Goal: Communication & Community: Answer question/provide support

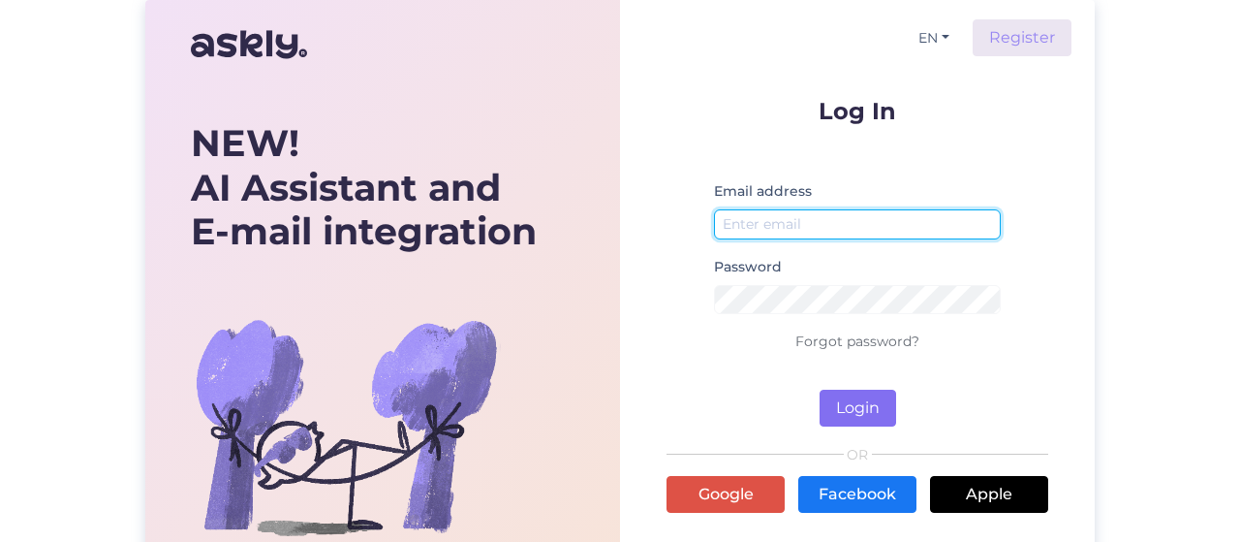
type input "[PERSON_NAME][EMAIL_ADDRESS][DOMAIN_NAME]"
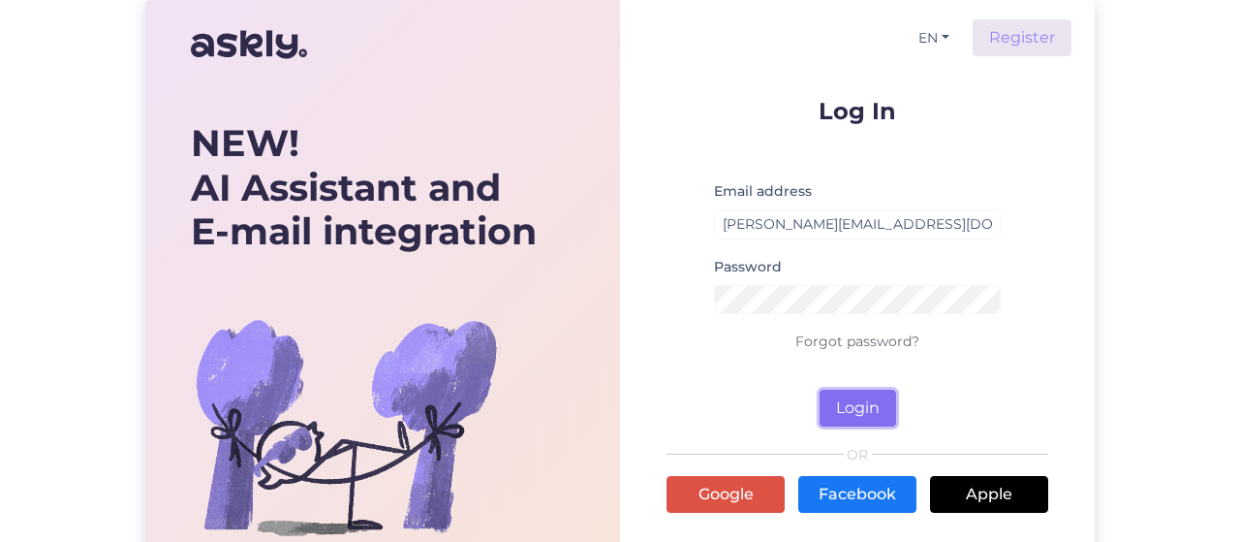
click at [870, 410] on button "Login" at bounding box center [858, 408] width 77 height 37
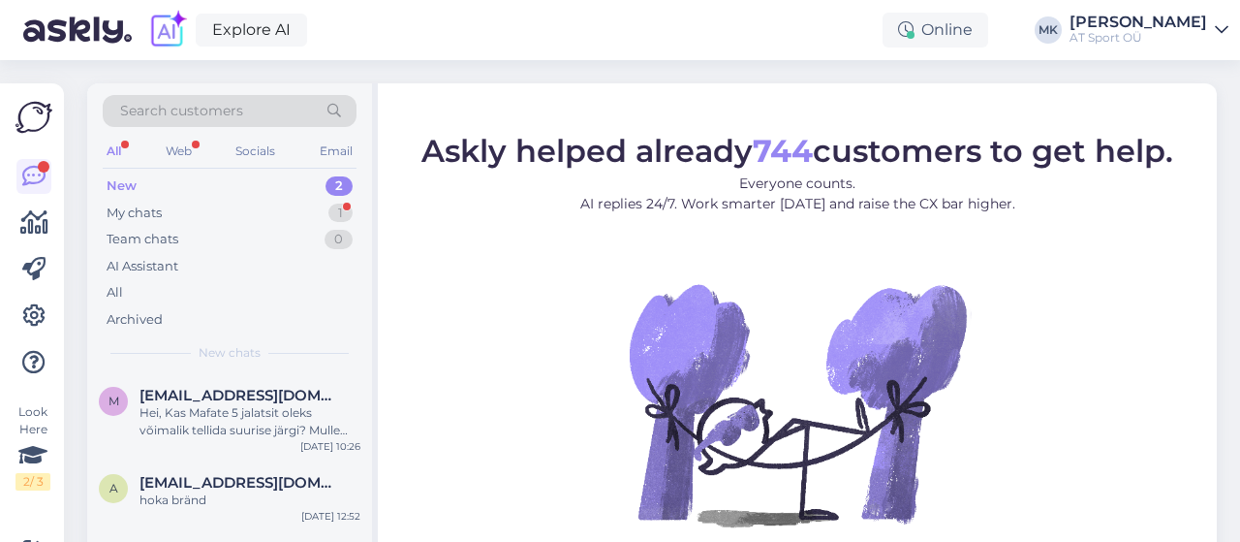
click at [174, 185] on div "New 2" at bounding box center [230, 185] width 254 height 27
click at [172, 148] on div "Web" at bounding box center [179, 151] width 34 height 25
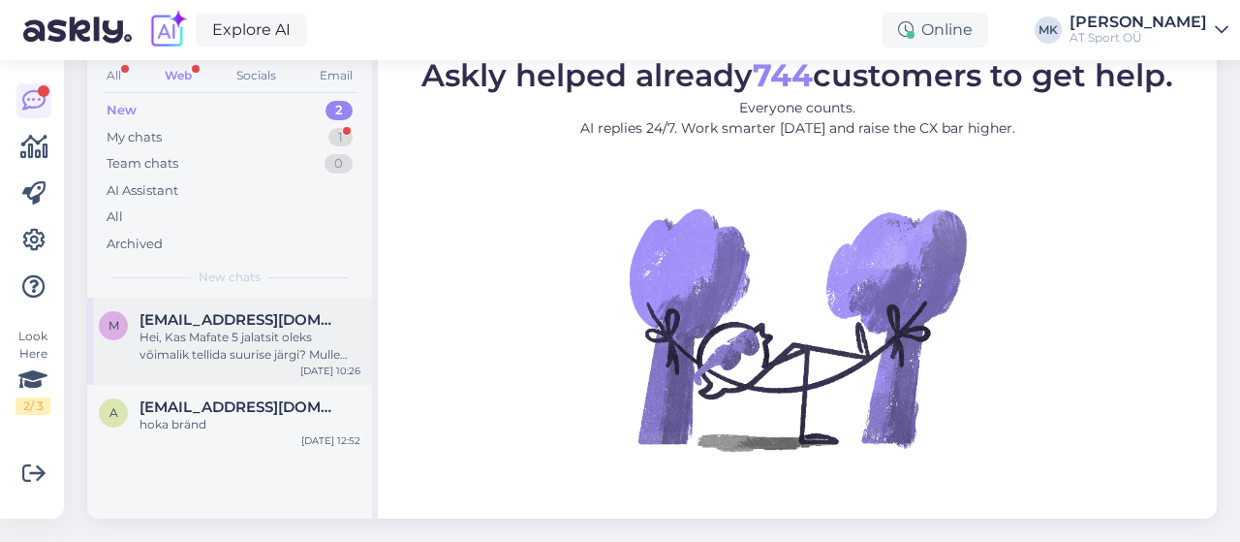
click at [314, 337] on div "Hei, Kas Mafate 5 jalatsit oleks võimalik tellida suurise järgi? Mulle sobib 46…" at bounding box center [250, 345] width 221 height 35
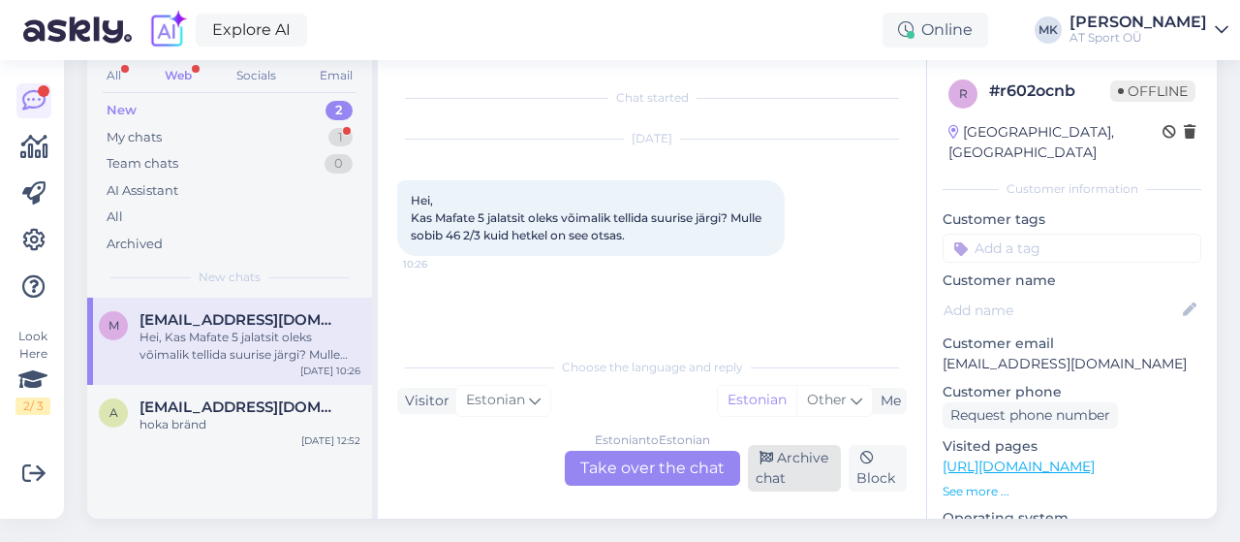
click at [796, 447] on div "Archive chat" at bounding box center [795, 468] width 94 height 47
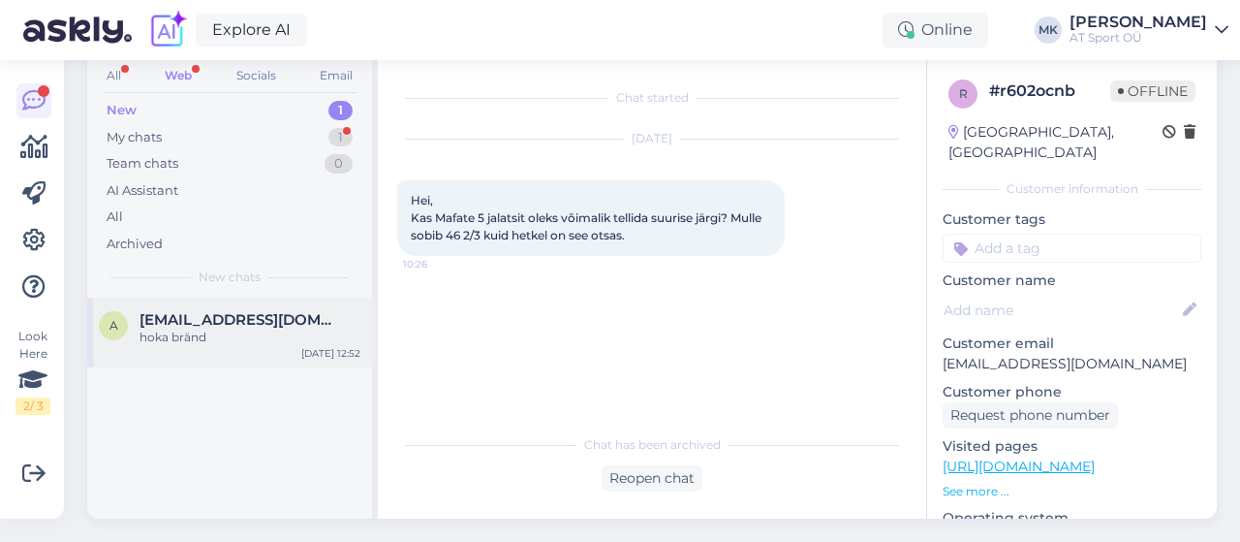
click at [216, 311] on span "[EMAIL_ADDRESS][DOMAIN_NAME]" at bounding box center [241, 319] width 202 height 17
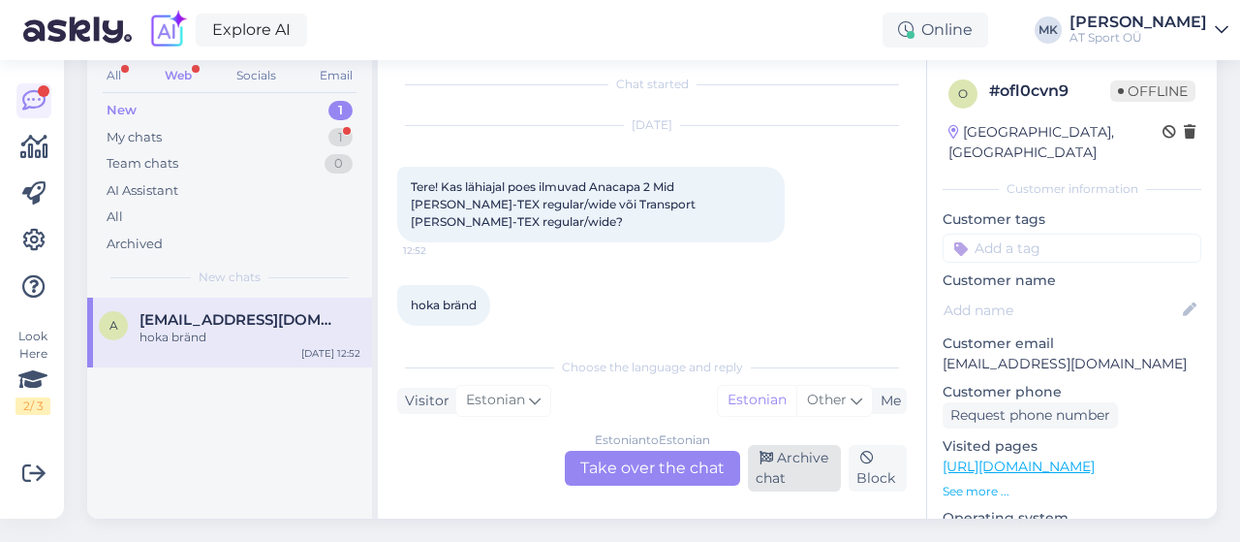
click at [787, 445] on div "Archive chat" at bounding box center [795, 468] width 94 height 47
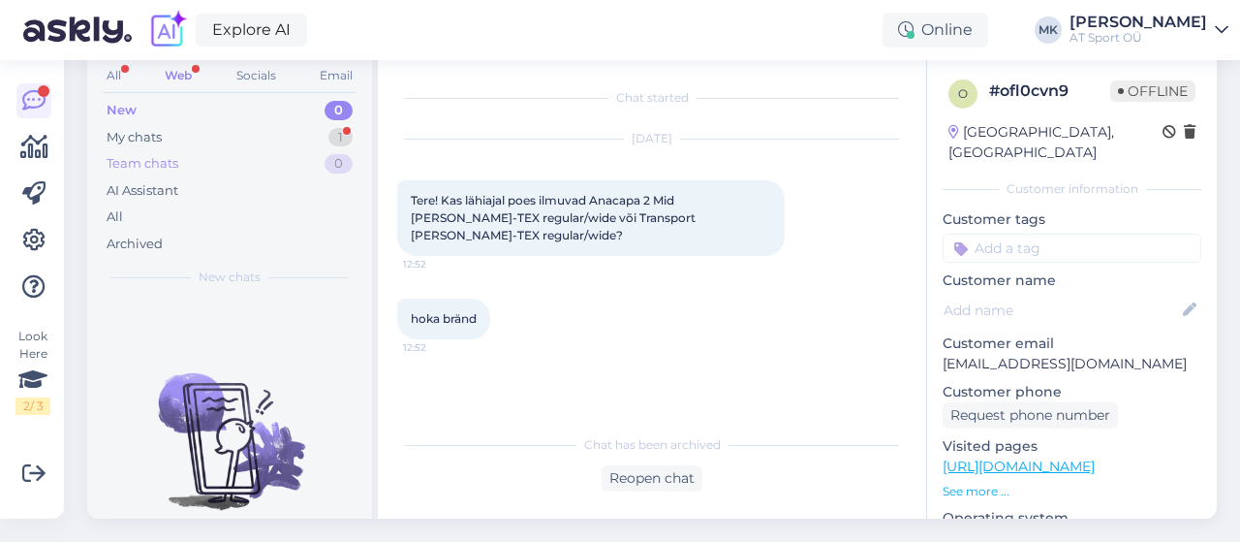
scroll to position [0, 0]
click at [150, 97] on div "New 0" at bounding box center [230, 110] width 254 height 27
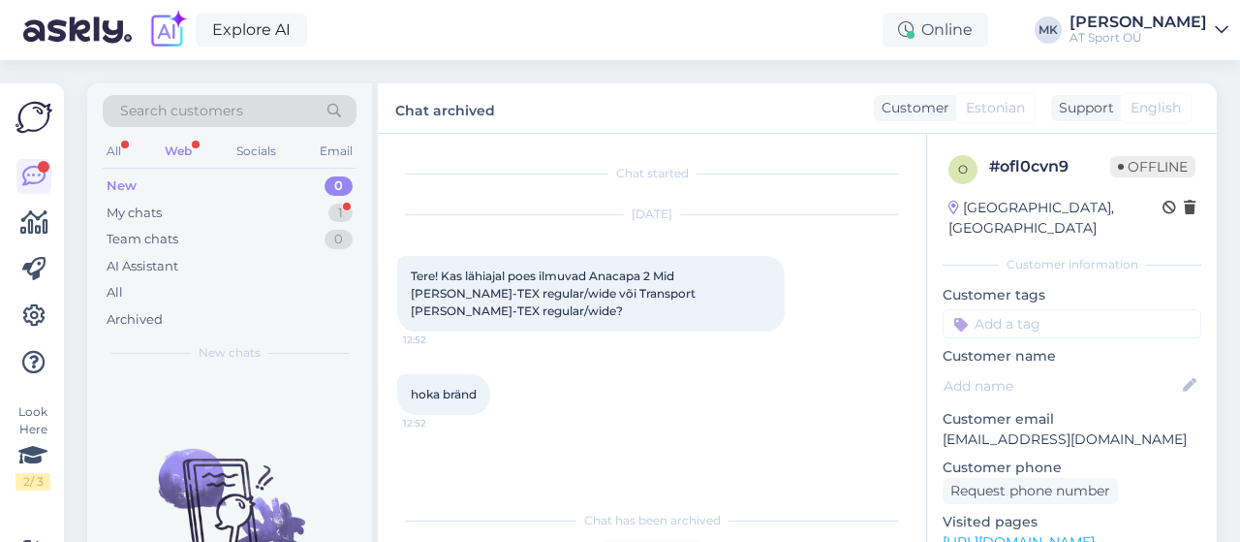
click at [186, 141] on div "Web" at bounding box center [178, 151] width 35 height 25
click at [112, 155] on div "All" at bounding box center [114, 151] width 22 height 25
click at [148, 208] on div "My chats" at bounding box center [134, 212] width 55 height 19
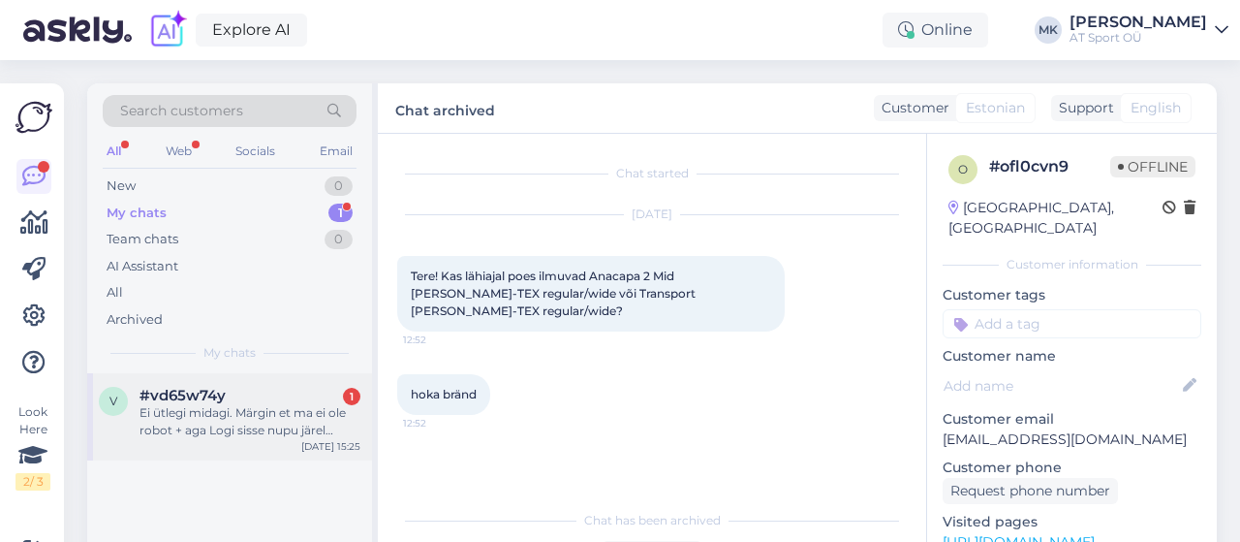
click at [206, 388] on span "#vd65w74y" at bounding box center [183, 395] width 86 height 17
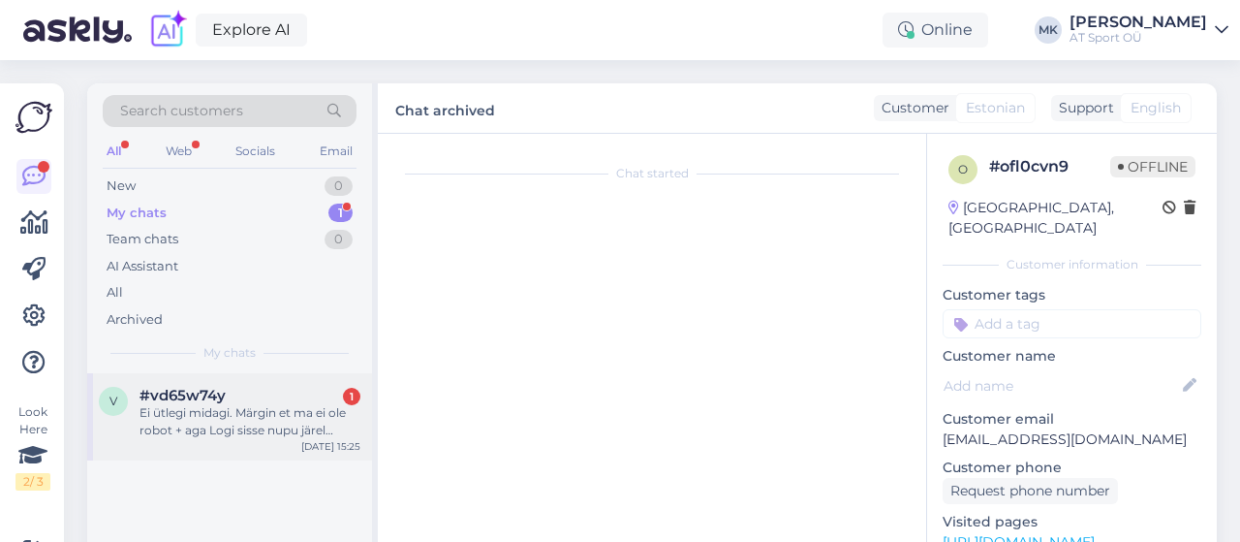
scroll to position [90, 0]
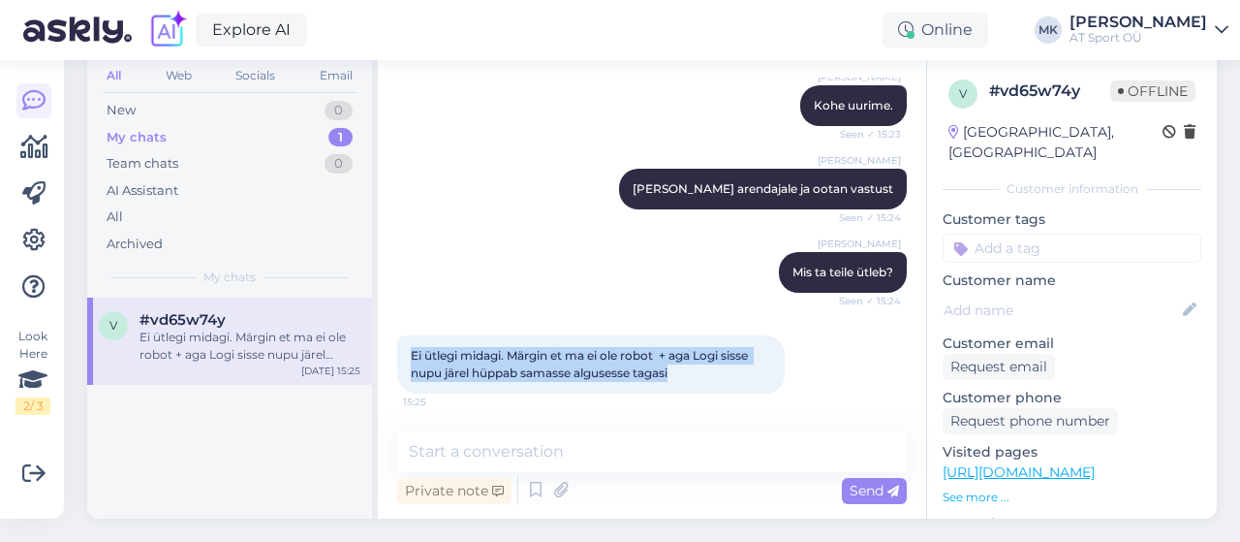
drag, startPoint x: 717, startPoint y: 361, endPoint x: 410, endPoint y: 319, distance: 310.1
click at [410, 319] on div "Ei ütlegi midagi. Märgin et ma ei ole robot + aga Logi sisse nupu järel hüppab …" at bounding box center [652, 364] width 510 height 101
copy span "Ei ütlegi midagi. Märgin et ma ei ole robot + aga Logi sisse nupu järel hüppab …"
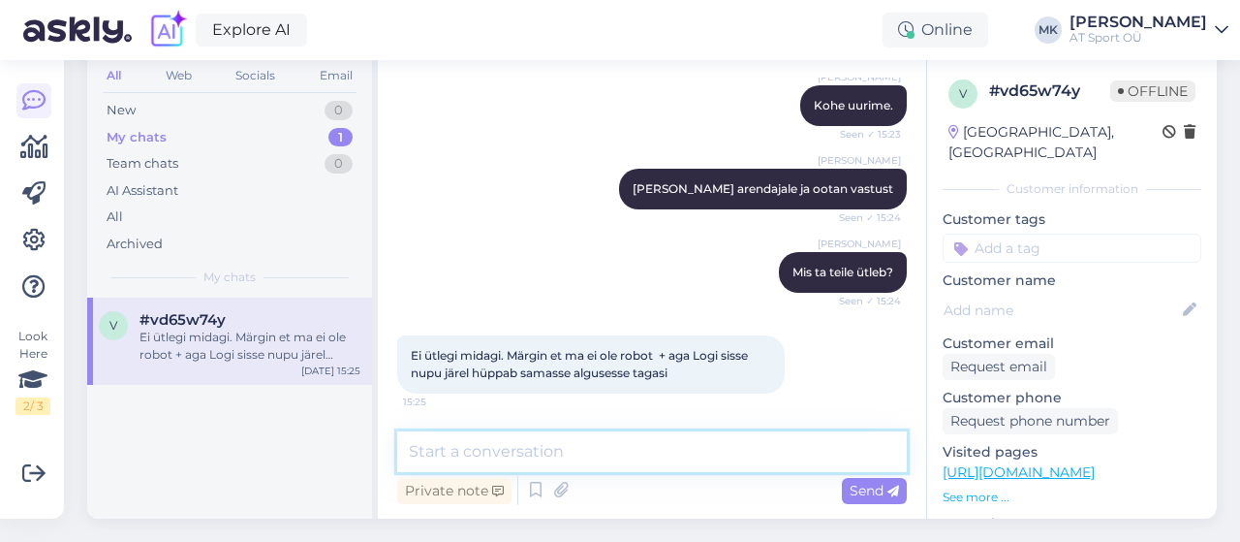
click at [566, 436] on textarea at bounding box center [652, 451] width 510 height 41
click at [499, 439] on textarea at bounding box center [652, 451] width 510 height 41
type textarea "kas tohib küsid teie nime. vaataksin teie konto üle"
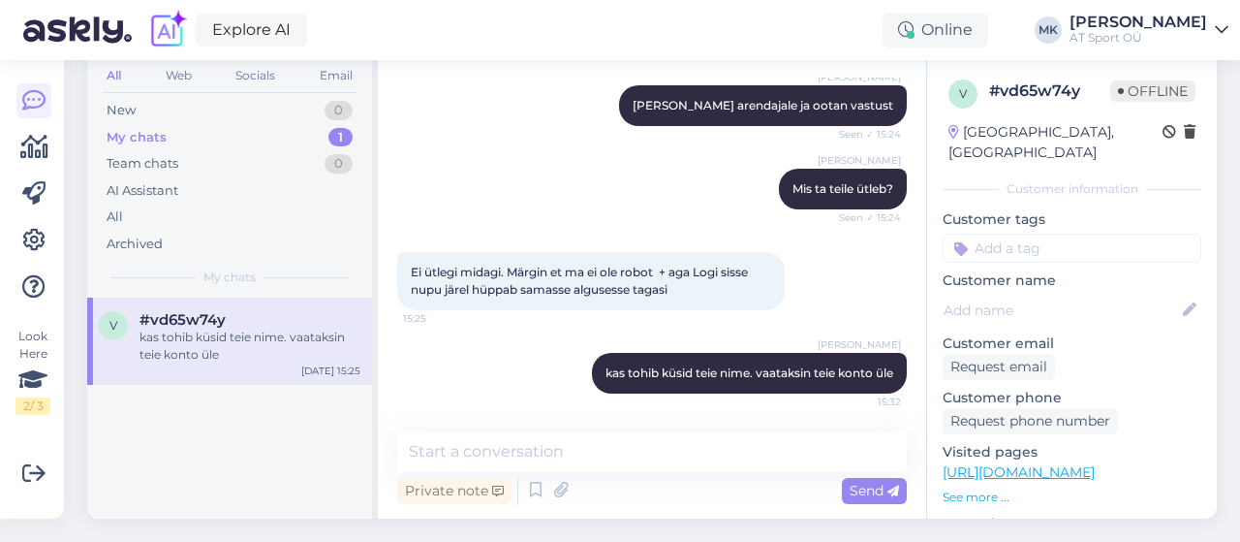
click at [973, 488] on p "See more ..." at bounding box center [1072, 496] width 259 height 17
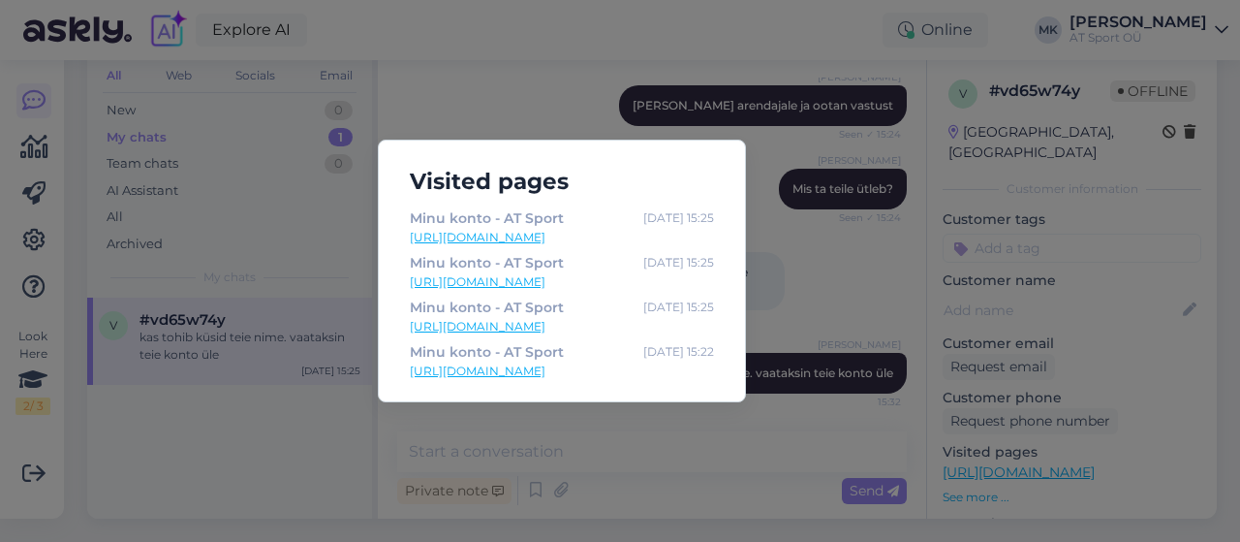
scroll to position [76, 0]
click at [736, 448] on div "Visited pages Minu konto - AT Sport [DATE] 15:25 [URL][DOMAIN_NAME] Minu konto …" at bounding box center [620, 271] width 1240 height 542
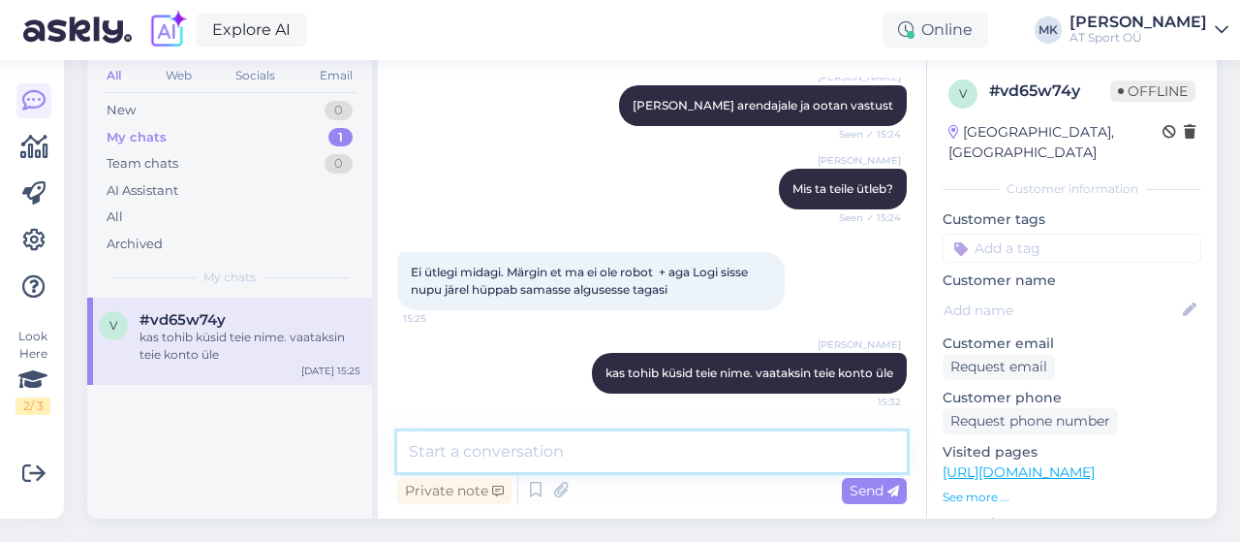
click at [736, 448] on textarea at bounding box center [652, 451] width 510 height 41
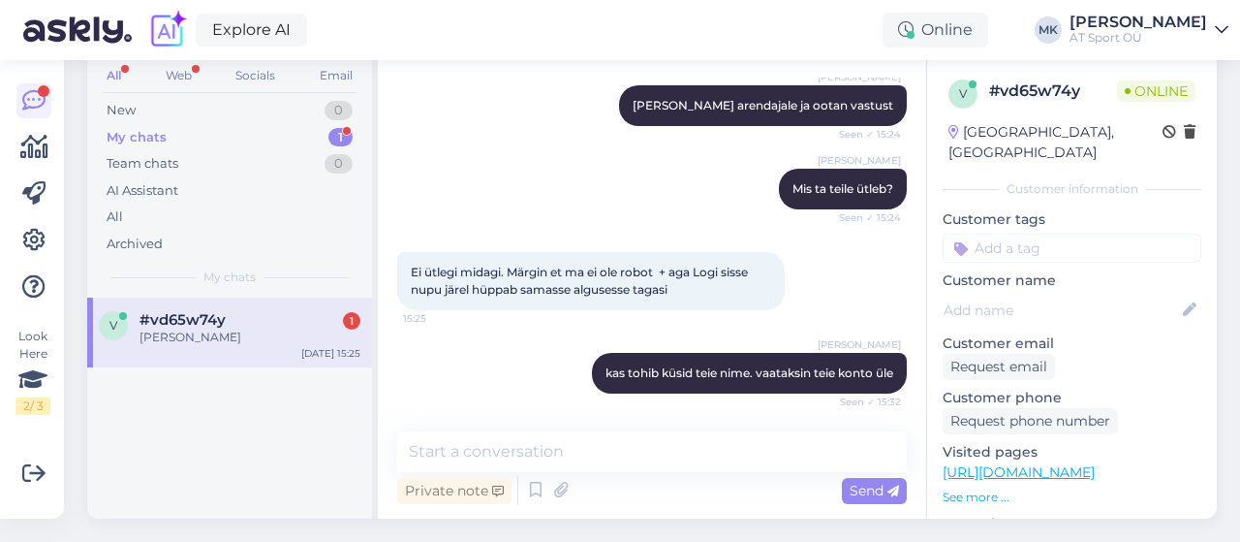
scroll to position [90, 0]
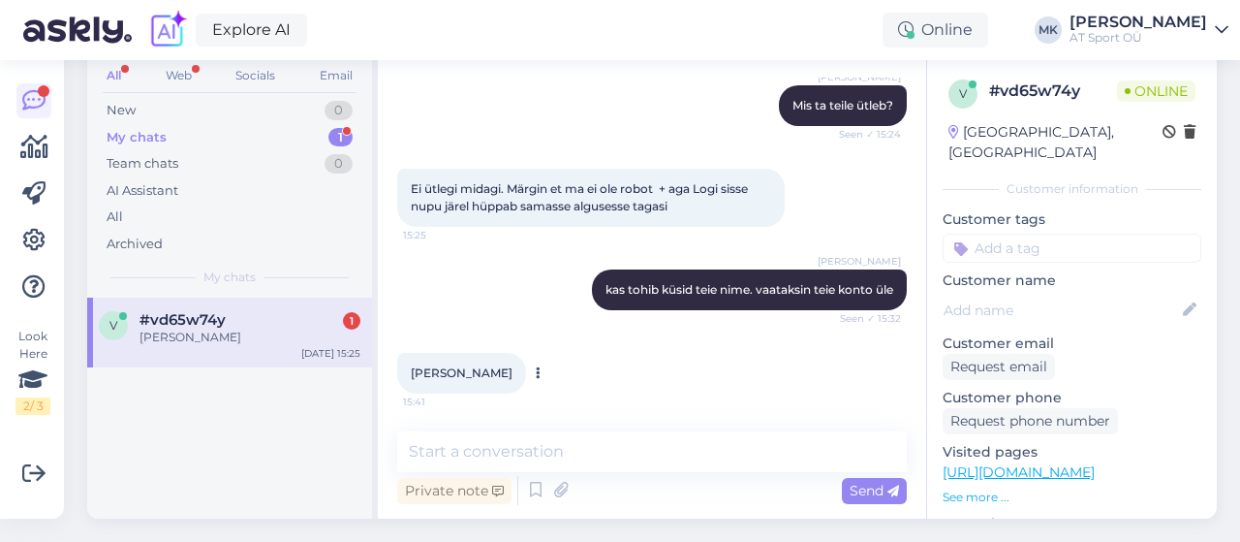
drag, startPoint x: 406, startPoint y: 354, endPoint x: 519, endPoint y: 359, distance: 113.5
click at [519, 359] on div "[PERSON_NAME] 15:41" at bounding box center [461, 373] width 129 height 41
copy span "[PERSON_NAME]"
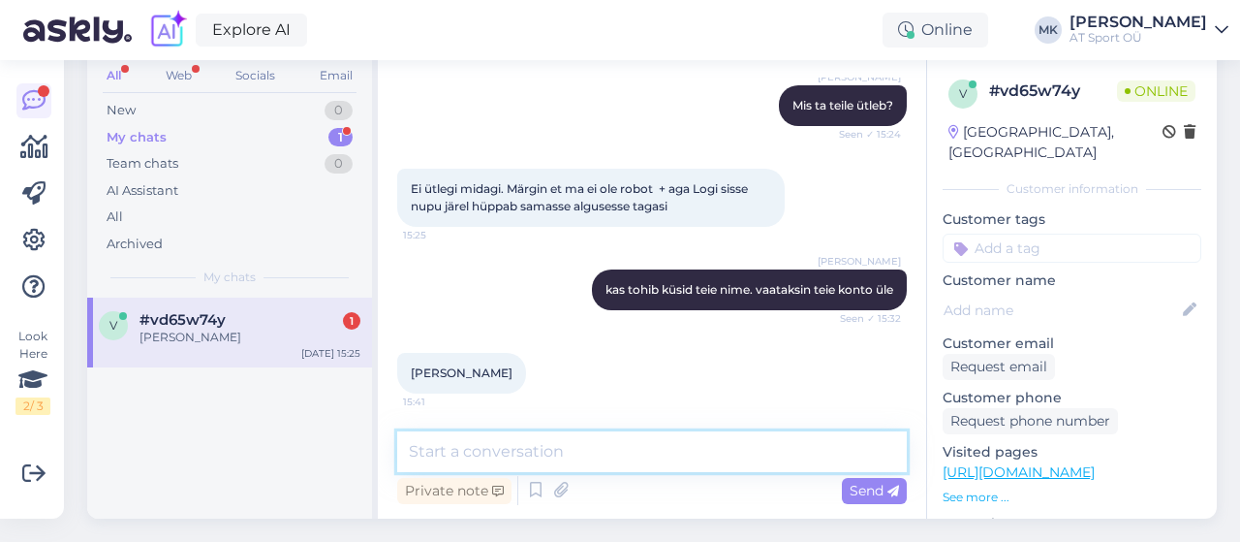
click at [660, 450] on textarea at bounding box center [652, 451] width 510 height 41
type textarea "[PERSON_NAME] emaili aadress on?"
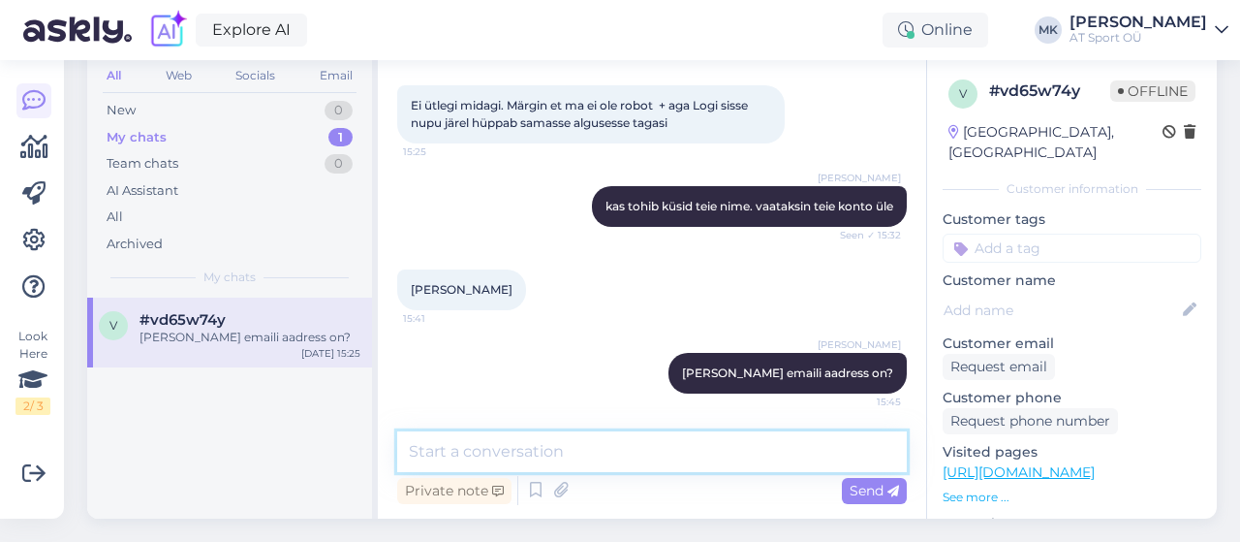
click at [615, 435] on textarea at bounding box center [652, 451] width 510 height 41
type textarea "m"
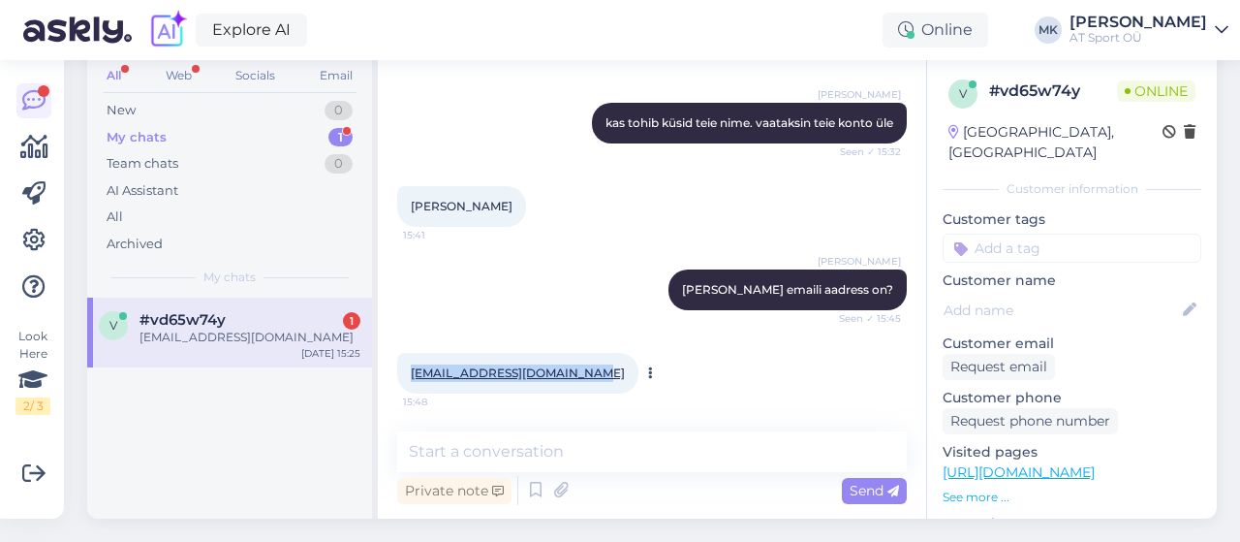
drag, startPoint x: 592, startPoint y: 368, endPoint x: 404, endPoint y: 373, distance: 188.0
click at [404, 373] on div "[EMAIL_ADDRESS][DOMAIN_NAME] 15:48" at bounding box center [517, 373] width 241 height 41
copy link "[EMAIL_ADDRESS][DOMAIN_NAME]"
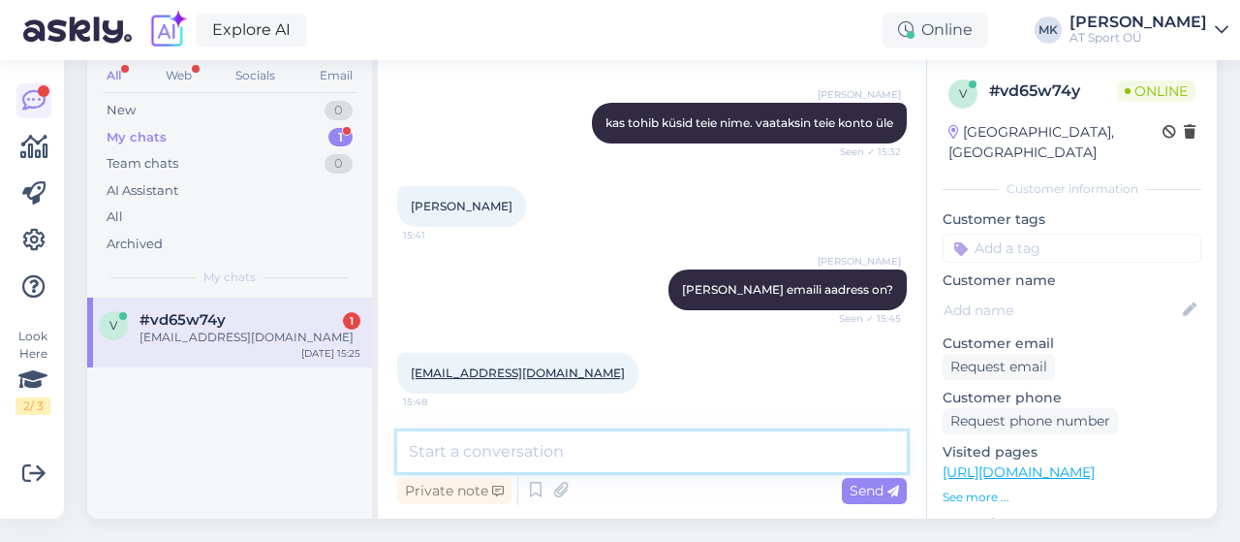
click at [583, 431] on textarea at bounding box center [652, 451] width 510 height 41
type textarea "me ei [PERSON_NAME] nimel kontot."
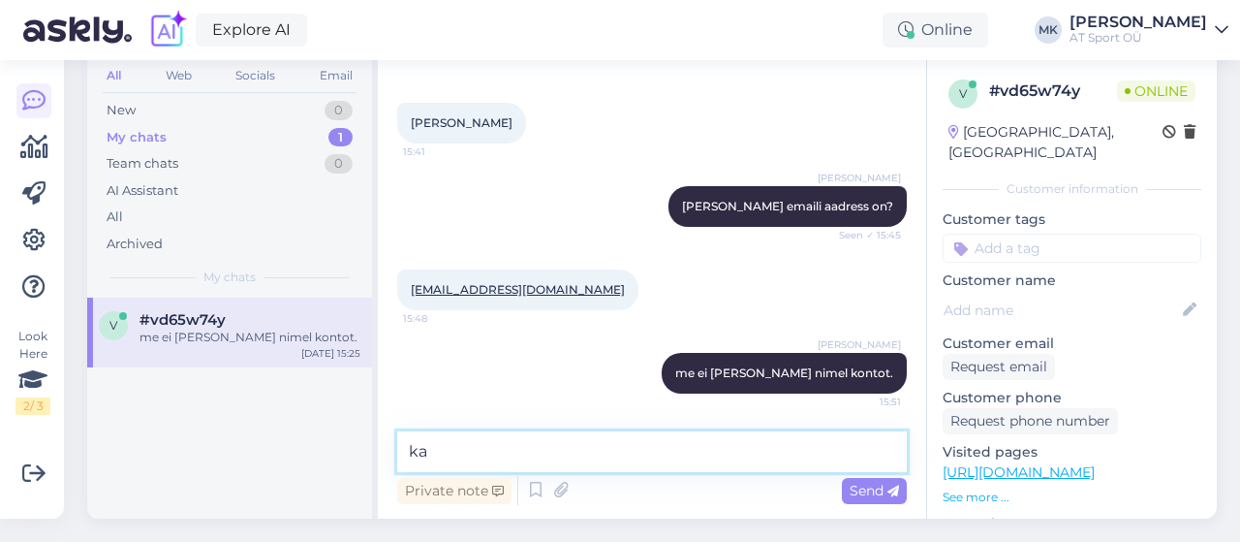
type textarea "k"
type textarea "kas olete meie juurest ennem ostnud?"
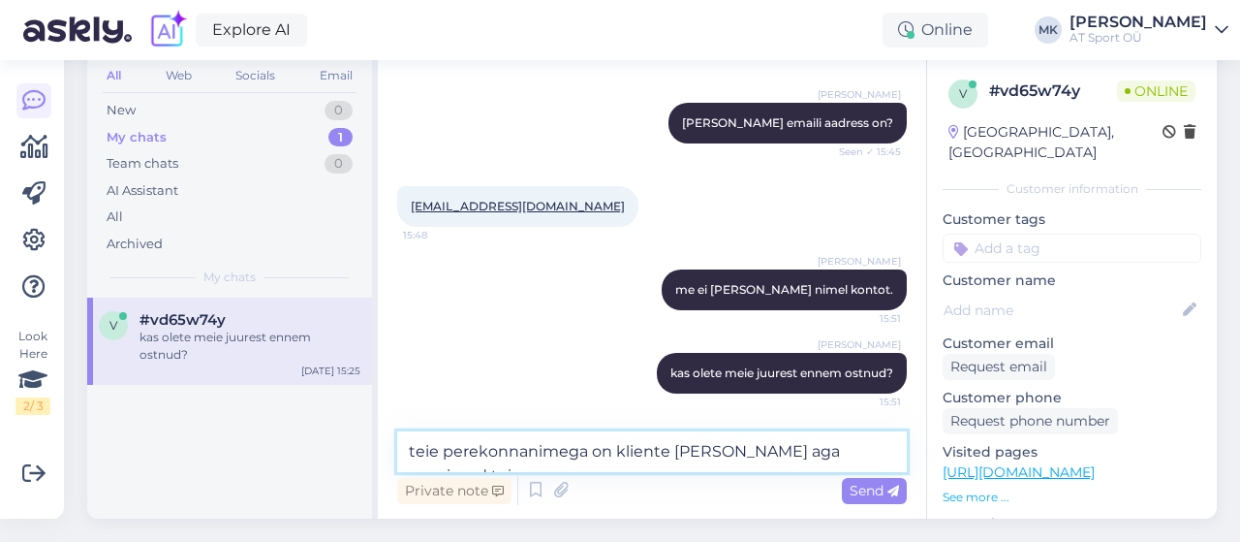
type textarea "teie perekonnanimega on kliente [PERSON_NAME] aga eesnimed teised"
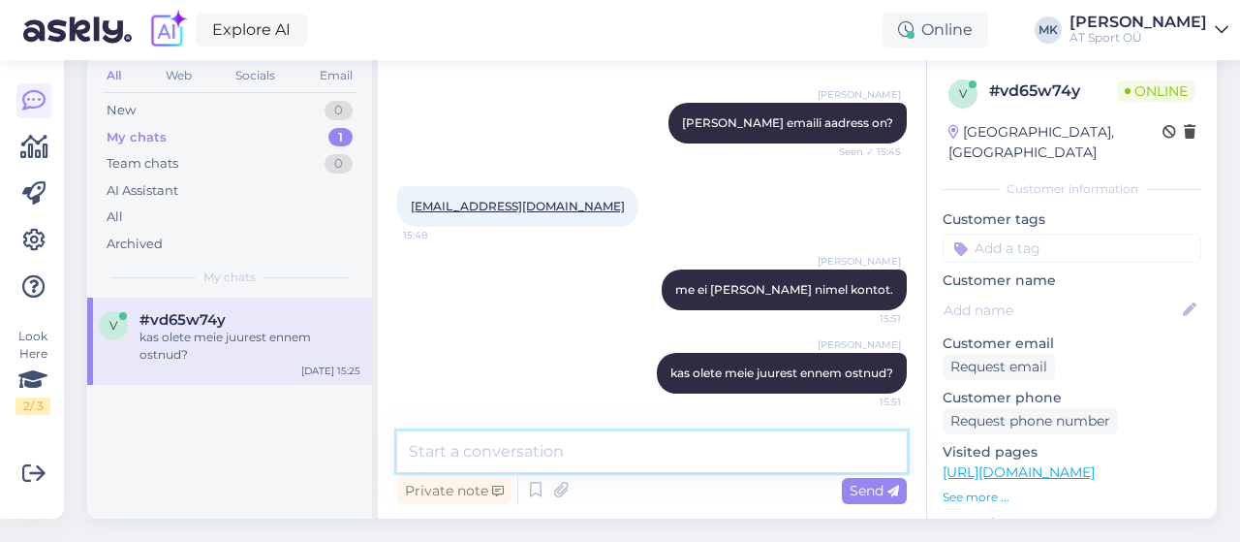
scroll to position [845, 0]
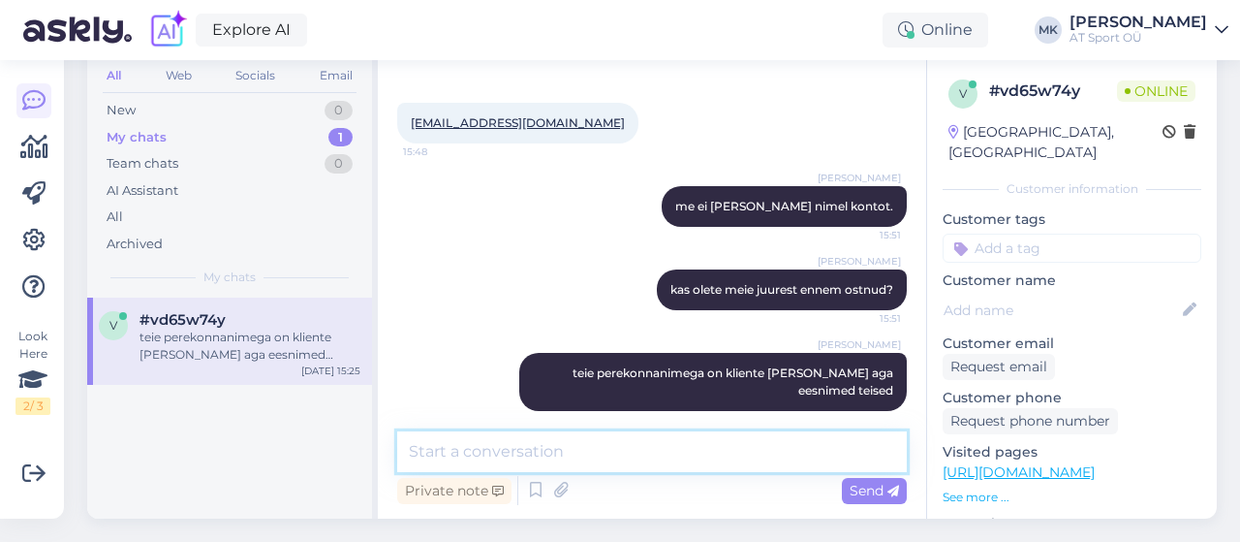
click at [622, 443] on textarea at bounding box center [652, 451] width 510 height 41
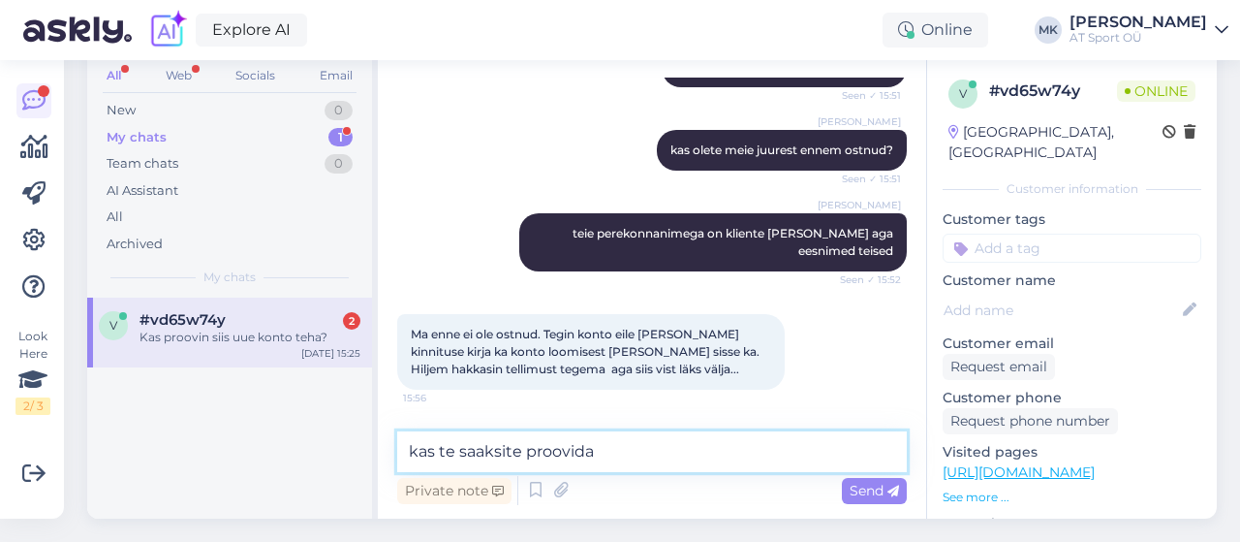
scroll to position [1046, 0]
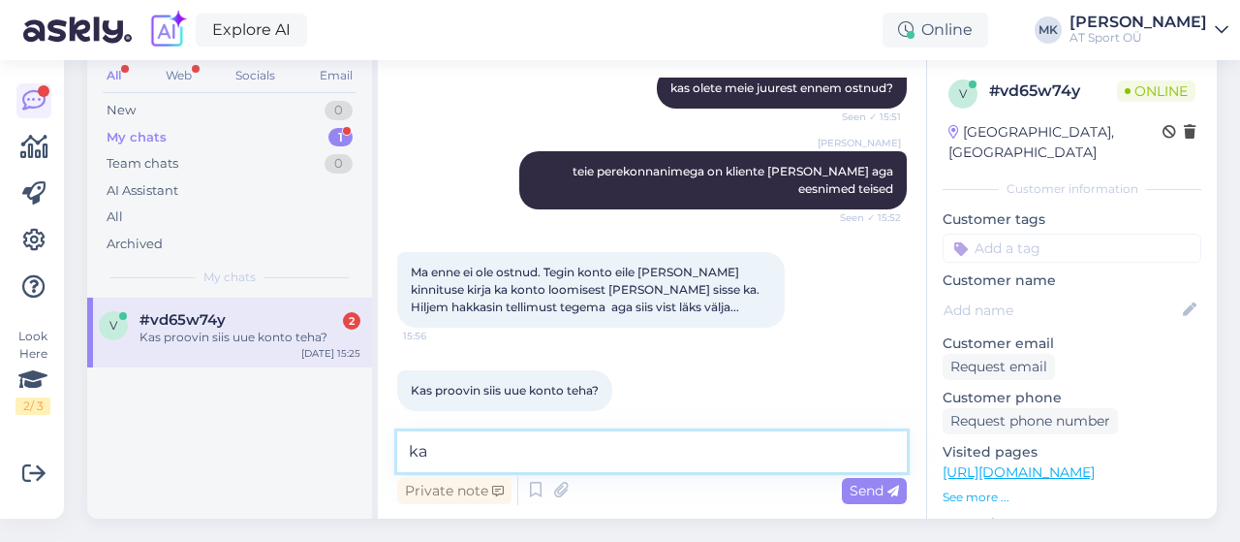
type textarea "k"
type textarea "ja proovige palun uus konto teha"
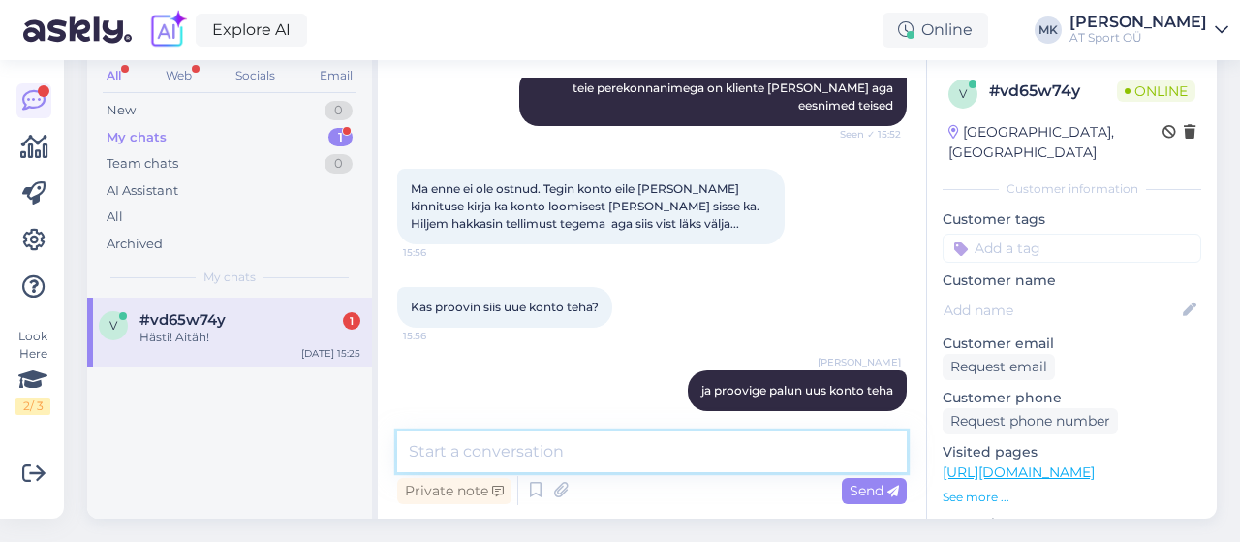
scroll to position [1213, 0]
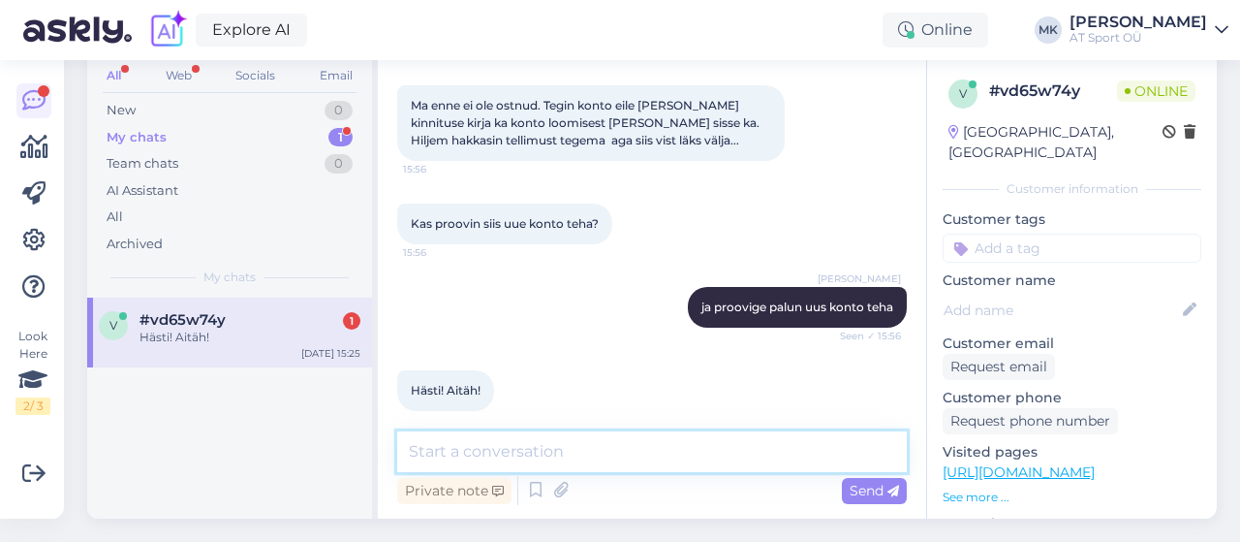
click at [535, 449] on textarea at bounding box center [652, 451] width 510 height 41
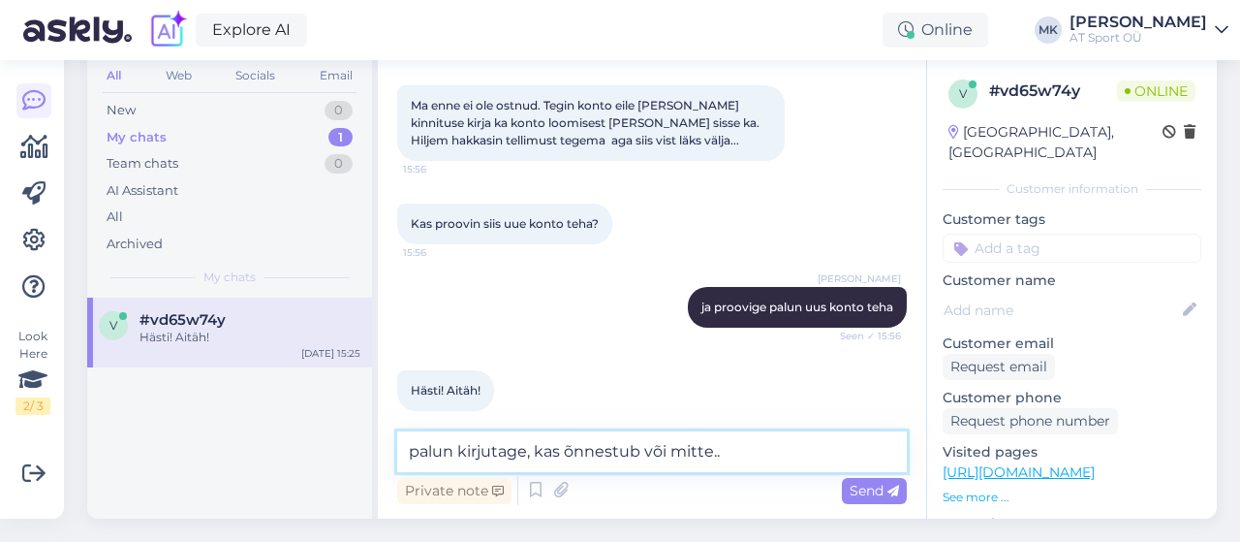
type textarea "palun kirjutage, kas õnnestub või mitte.."
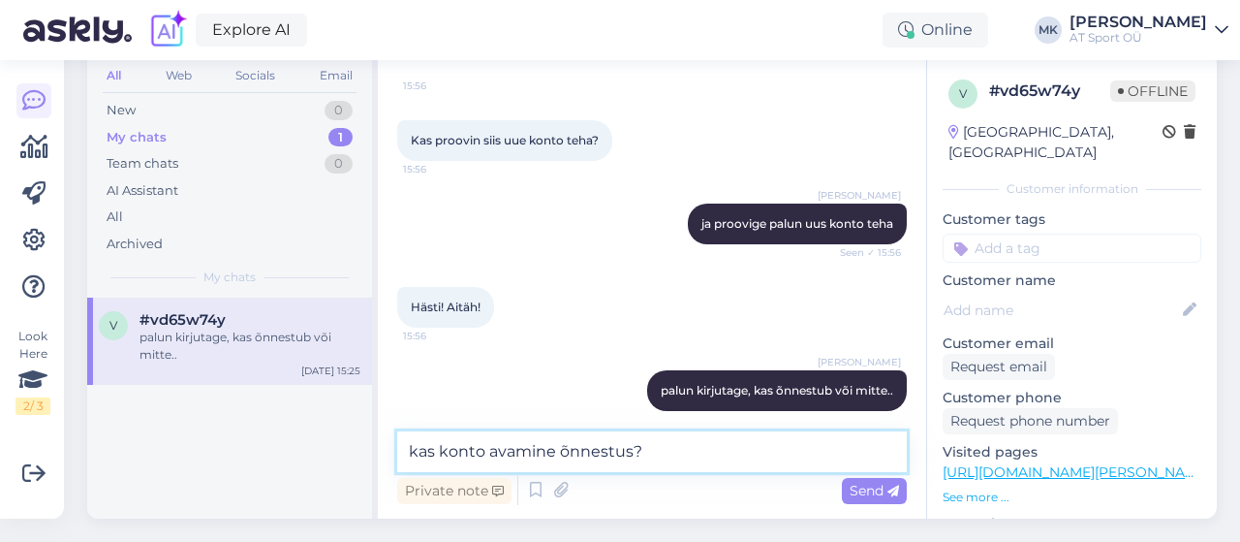
type textarea "kas konto avamine õnnestus?"
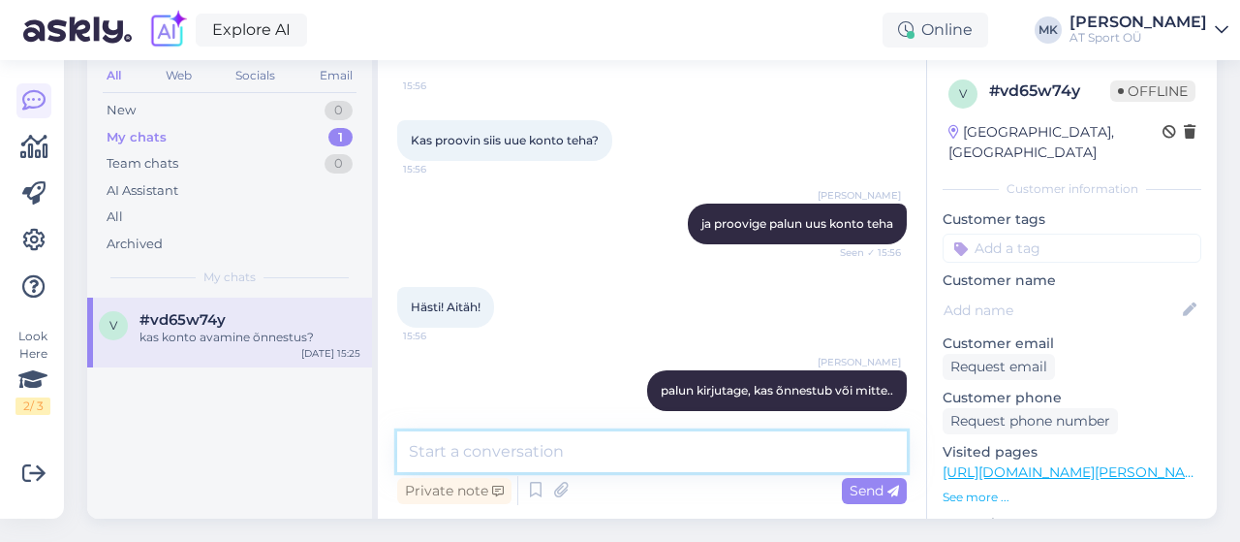
scroll to position [1380, 0]
